Goal: Find specific page/section: Find specific page/section

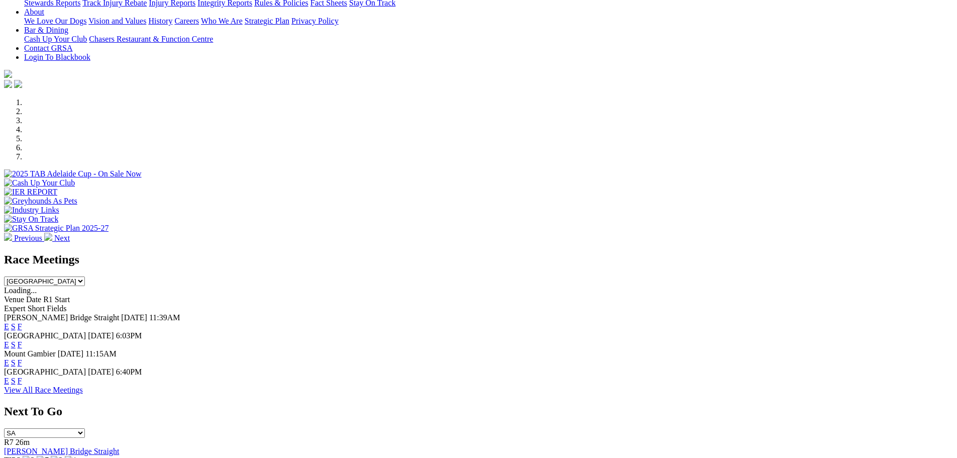
scroll to position [220, 0]
click at [414, 372] on div "Race Meetings [GEOGRAPHIC_DATA] [GEOGRAPHIC_DATA] [GEOGRAPHIC_DATA] [GEOGRAPHIC…" at bounding box center [478, 323] width 949 height 142
click at [83, 385] on link "View All Race Meetings" at bounding box center [43, 389] width 79 height 9
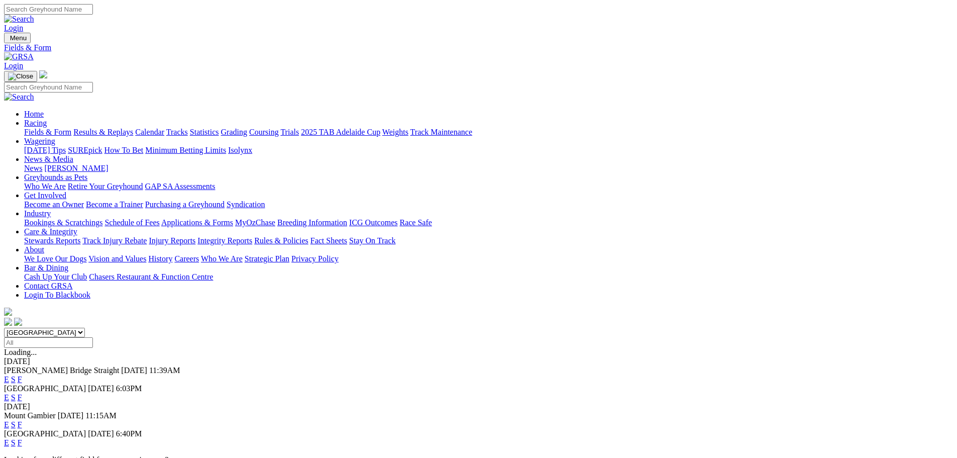
click at [147, 366] on span "[DATE]" at bounding box center [134, 370] width 26 height 9
click at [119, 366] on span "[PERSON_NAME] Bridge Straight" at bounding box center [61, 370] width 115 height 9
